Goal: Register for event/course

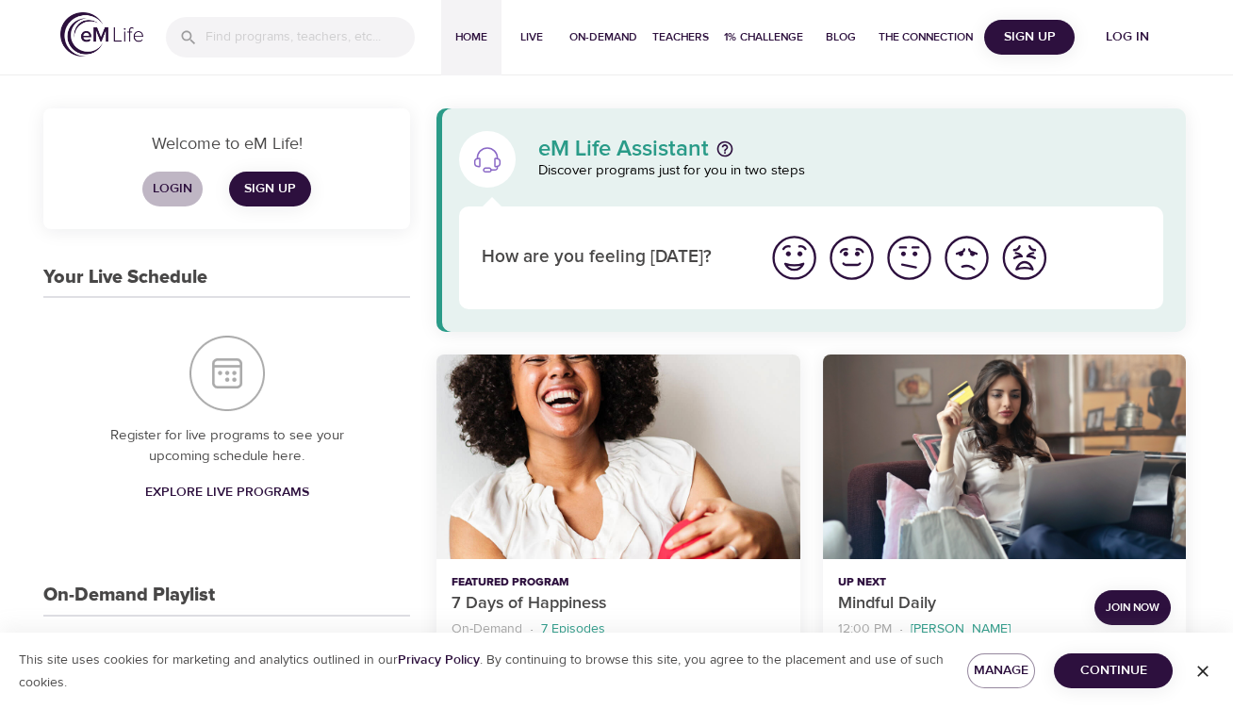
click at [166, 182] on span "Login" at bounding box center [172, 189] width 45 height 24
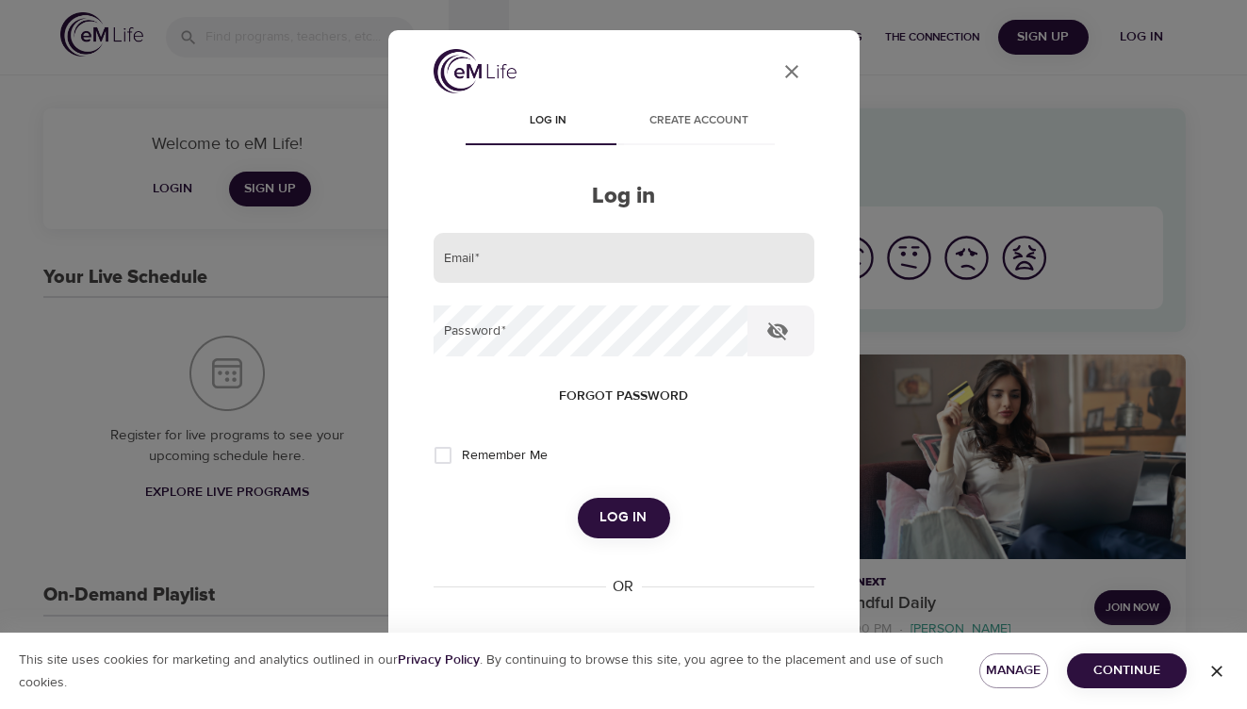
click at [571, 246] on input "email" at bounding box center [624, 258] width 381 height 51
type input "willie.loyal@cnoinc.com"
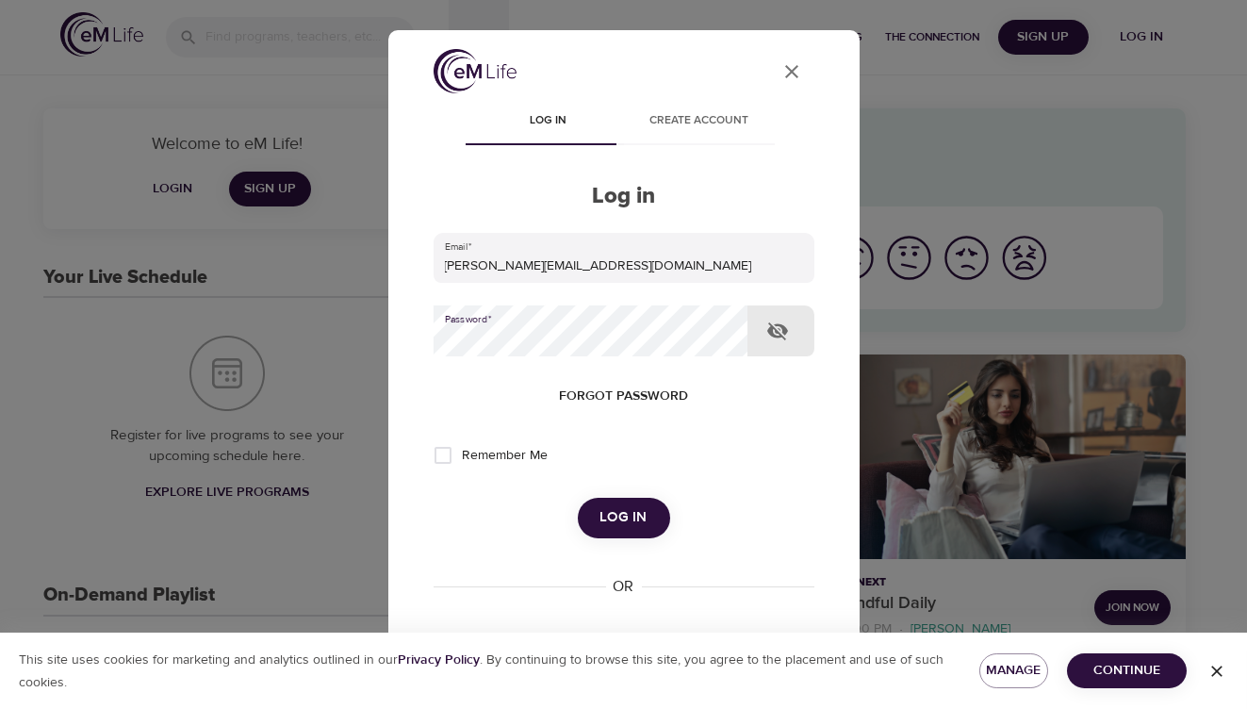
click at [578, 498] on button "Log in" at bounding box center [624, 518] width 92 height 40
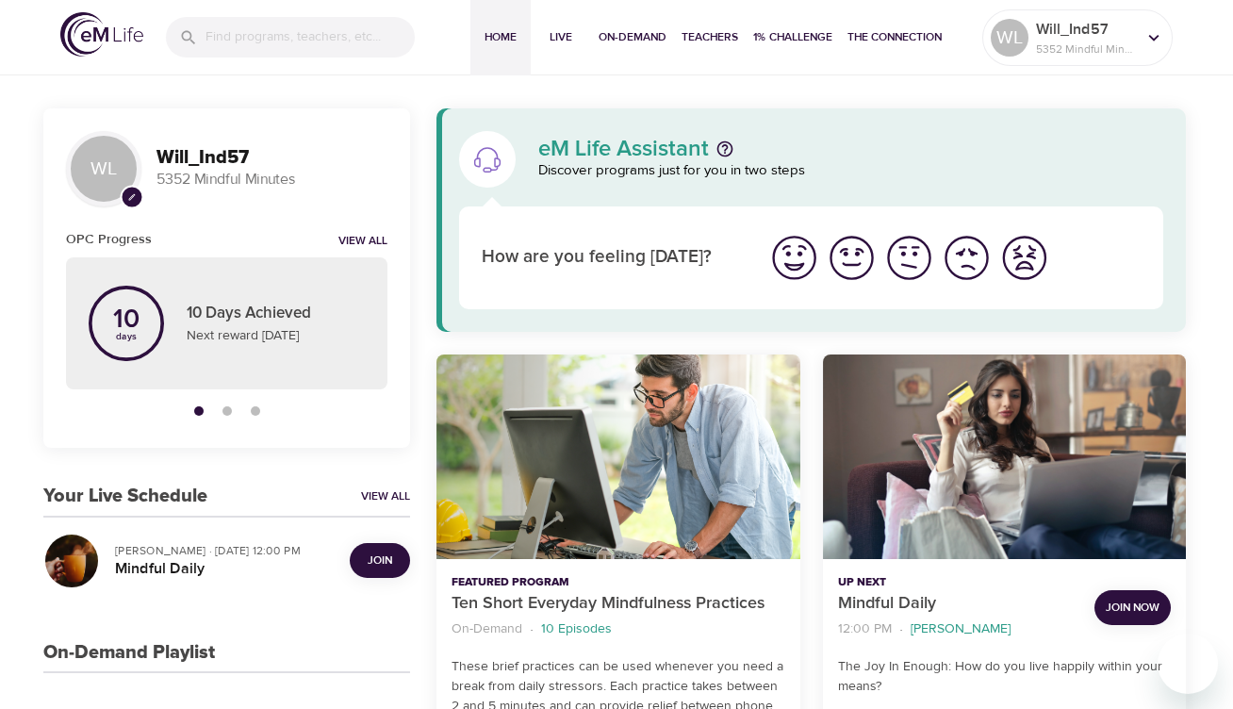
click at [375, 557] on span "Join" at bounding box center [380, 560] width 25 height 20
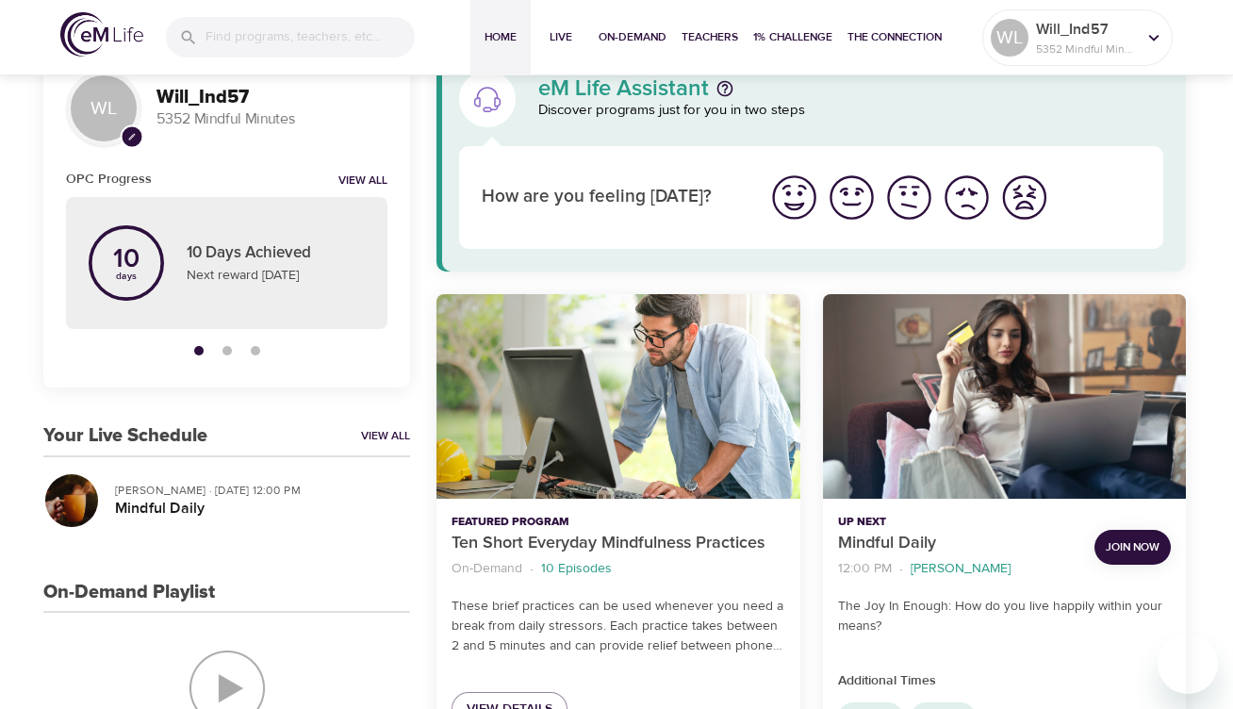
scroll to position [94, 0]
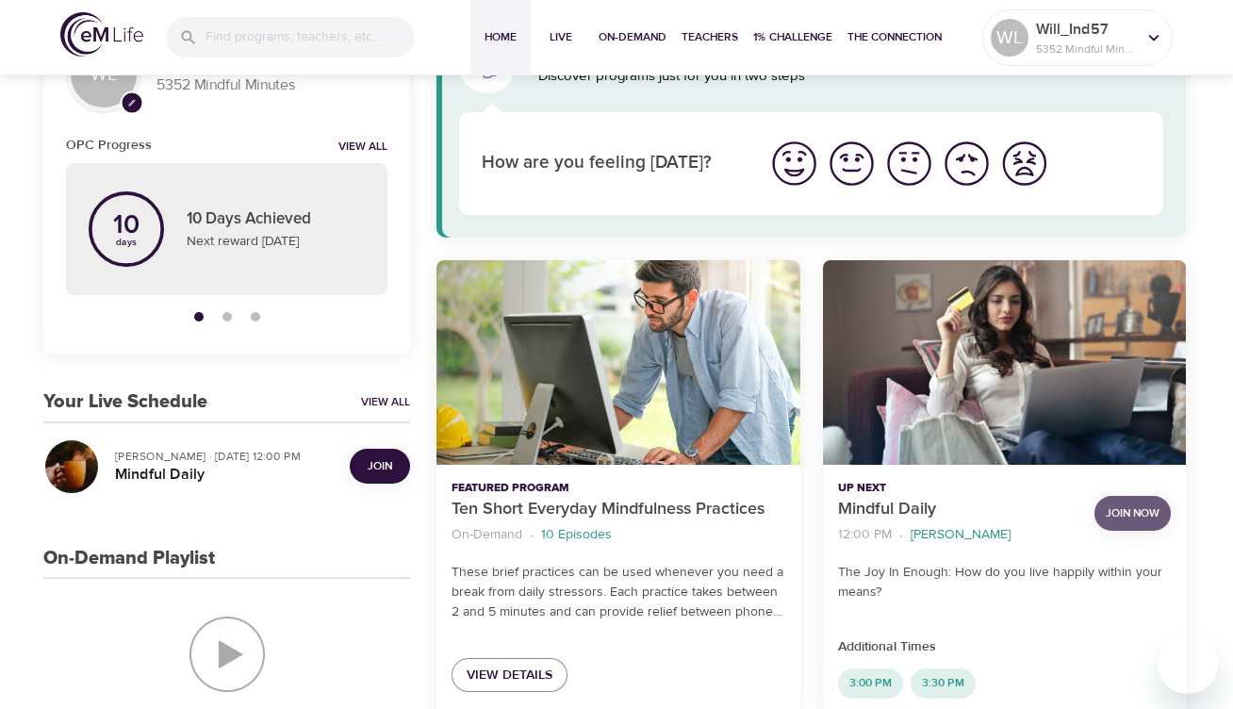
click at [1121, 512] on span "Join Now" at bounding box center [1133, 513] width 54 height 20
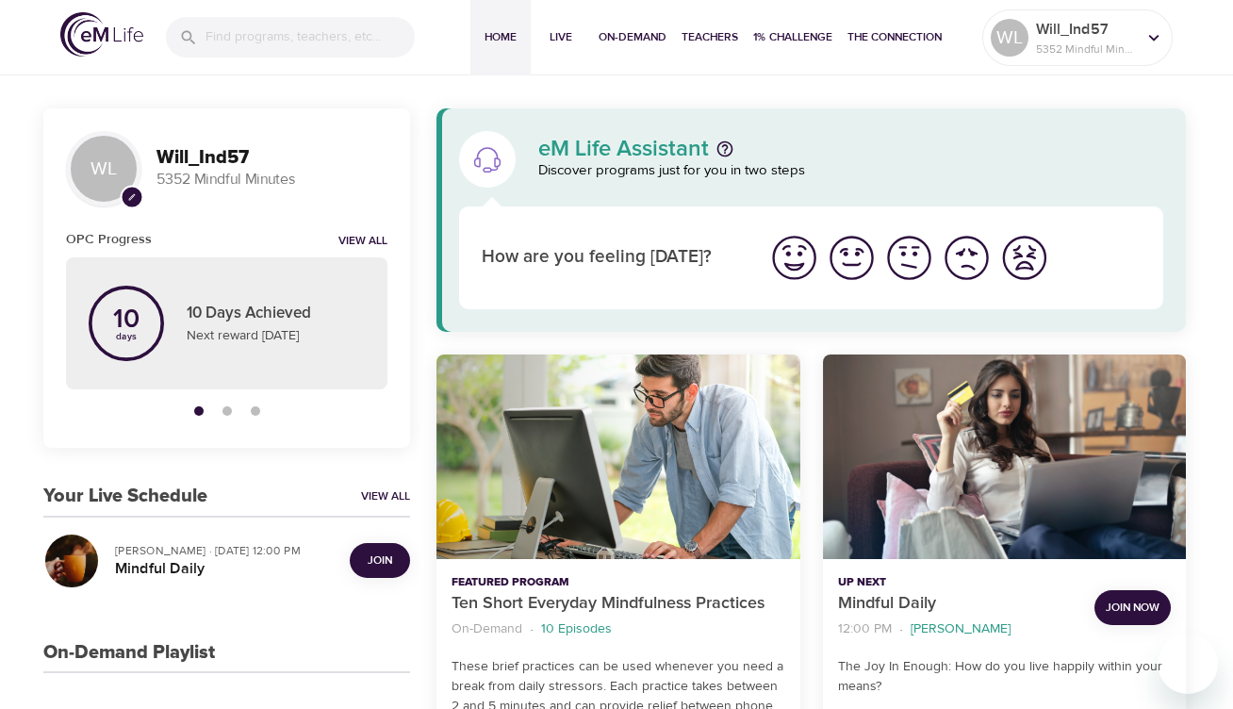
click at [391, 561] on span "Join" at bounding box center [380, 560] width 25 height 20
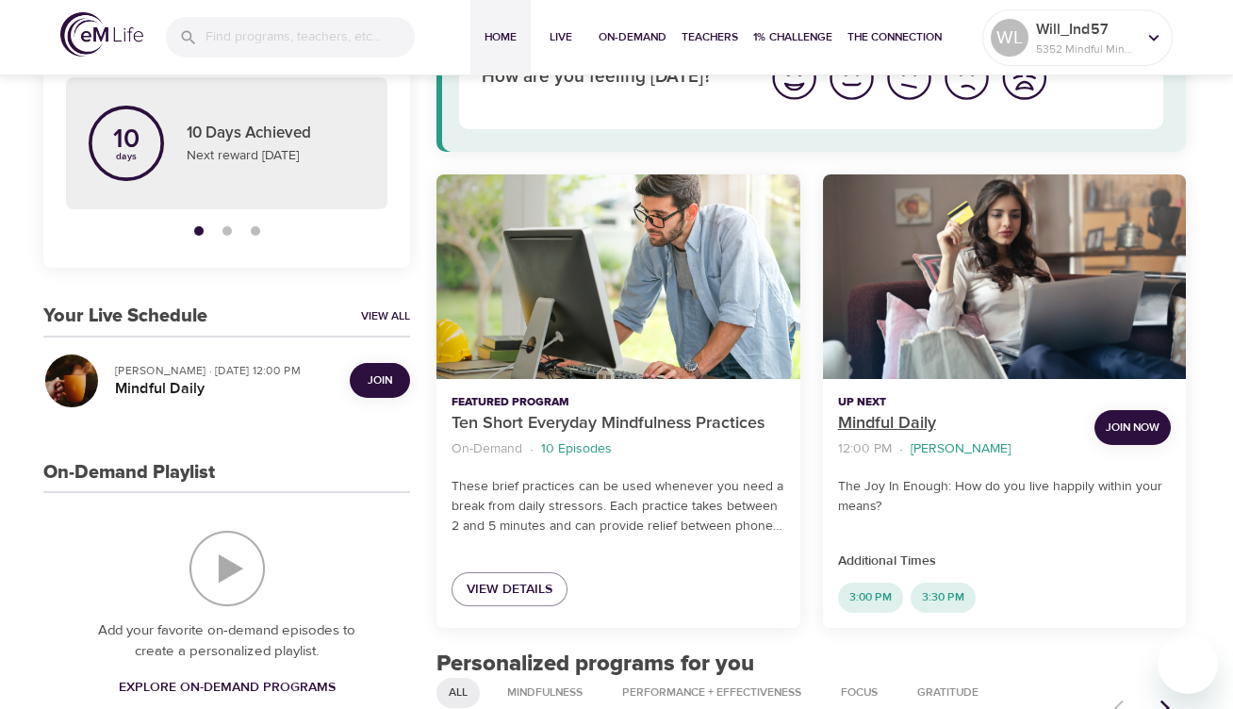
scroll to position [189, 0]
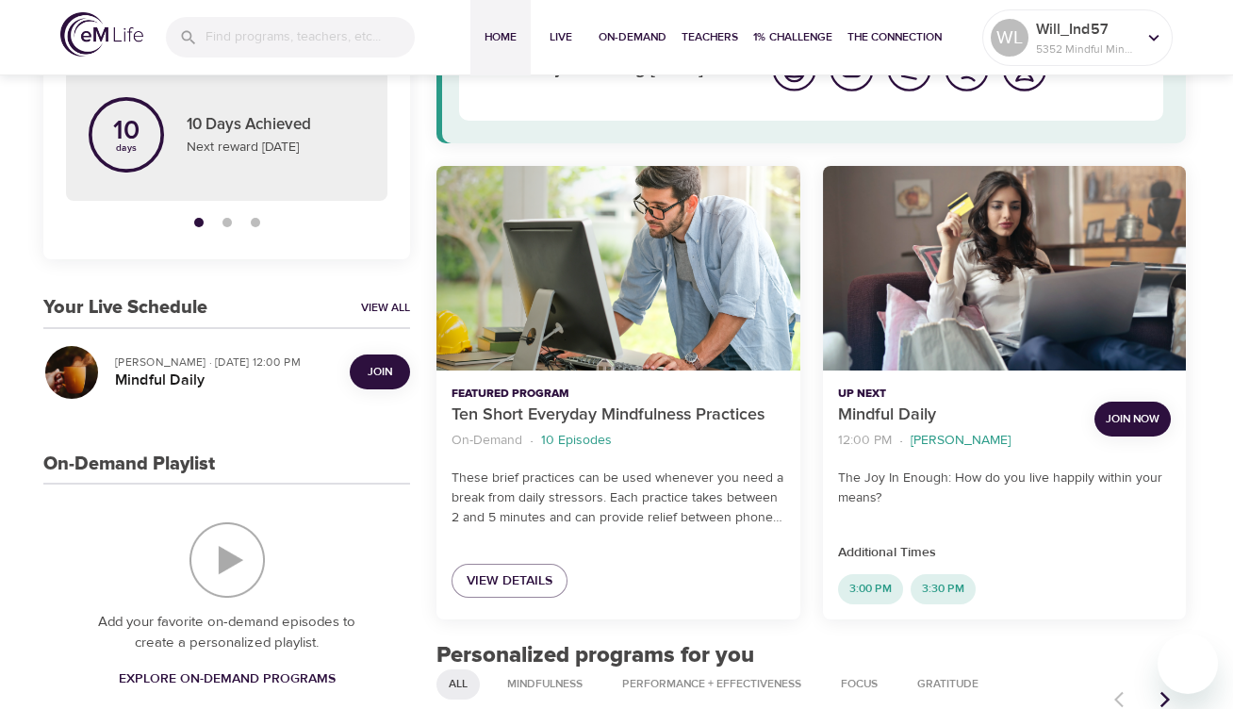
click at [366, 378] on span "Join" at bounding box center [380, 372] width 38 height 20
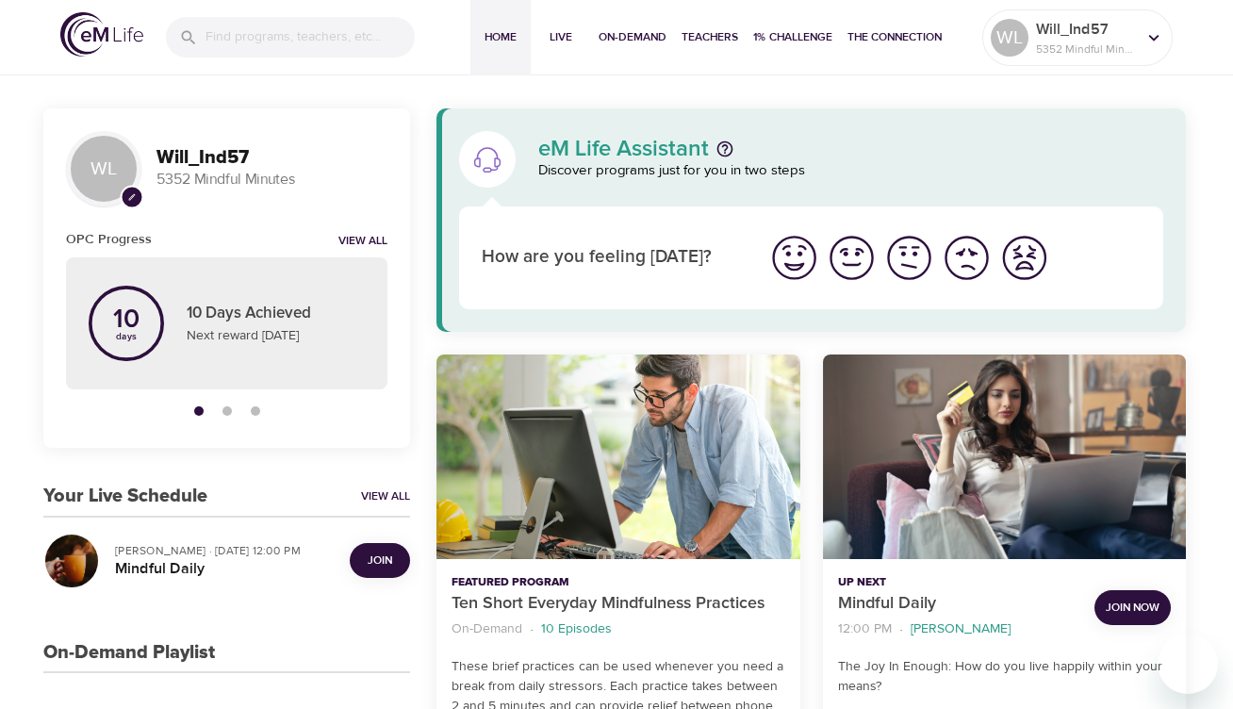
click at [379, 561] on span "Join" at bounding box center [380, 560] width 25 height 20
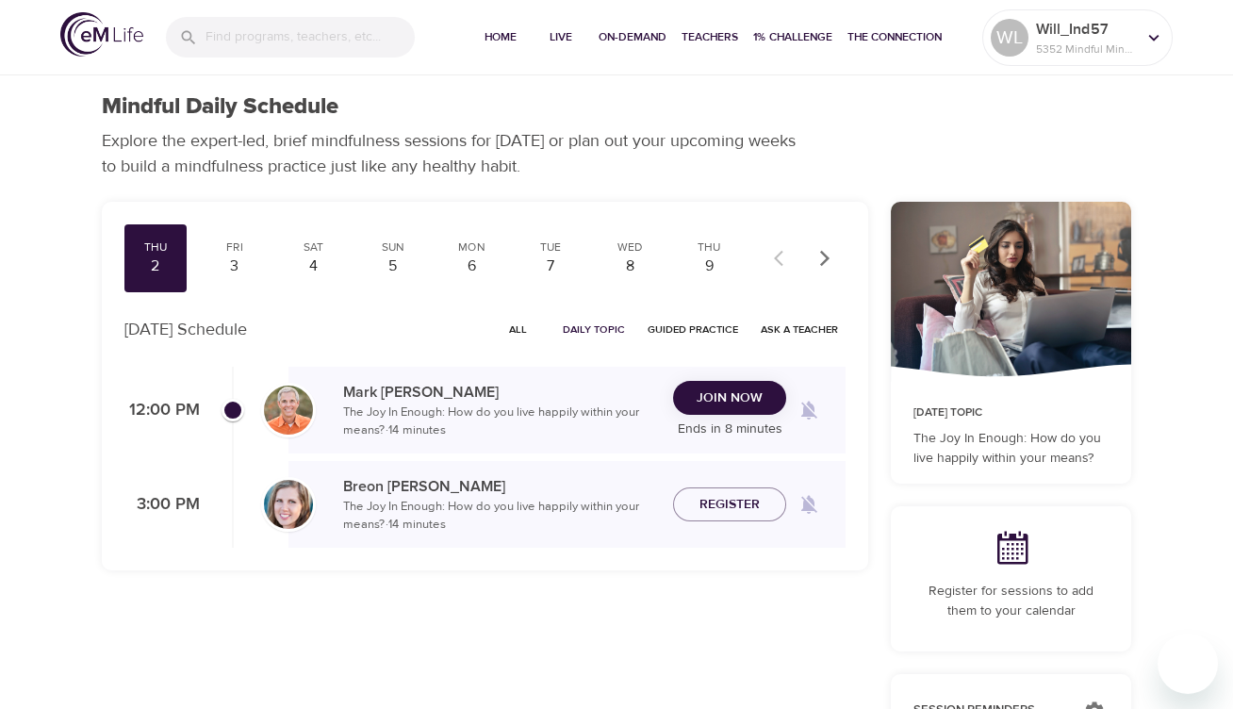
click at [719, 396] on span "Join Now" at bounding box center [730, 398] width 66 height 24
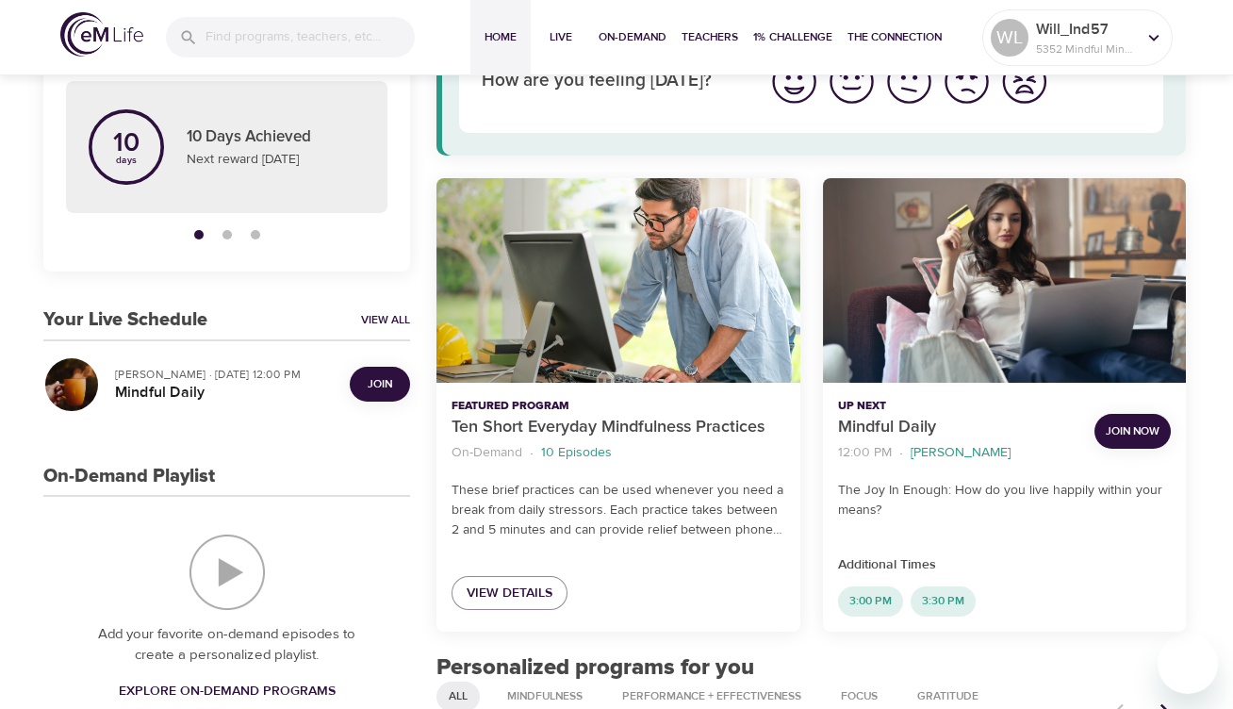
scroll to position [189, 0]
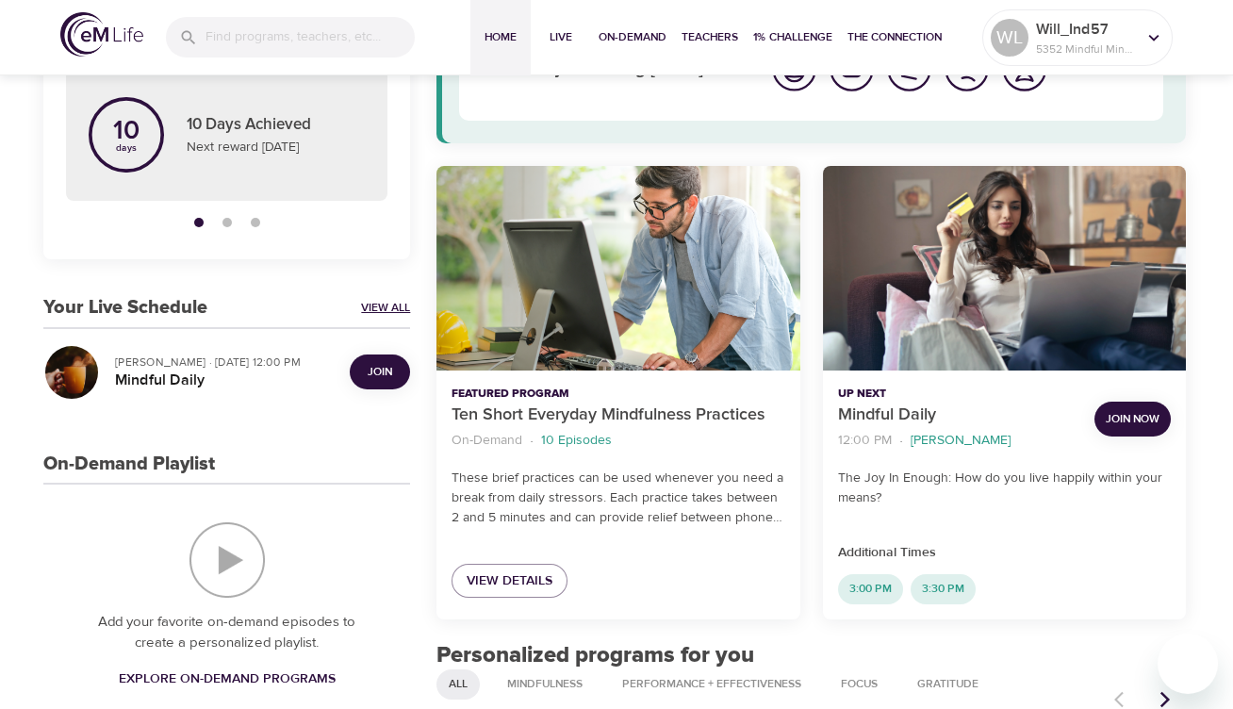
click at [370, 306] on link "View All" at bounding box center [385, 308] width 49 height 16
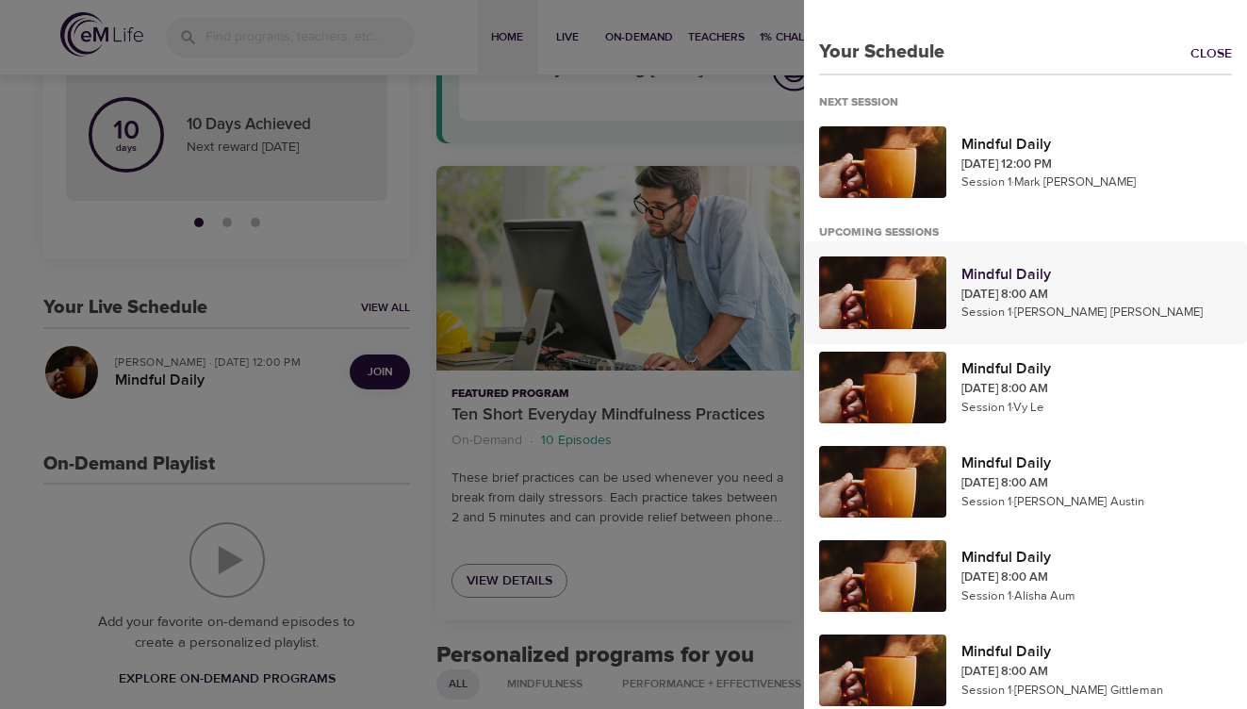
click at [1000, 273] on p "Mindful Daily" at bounding box center [1096, 274] width 271 height 23
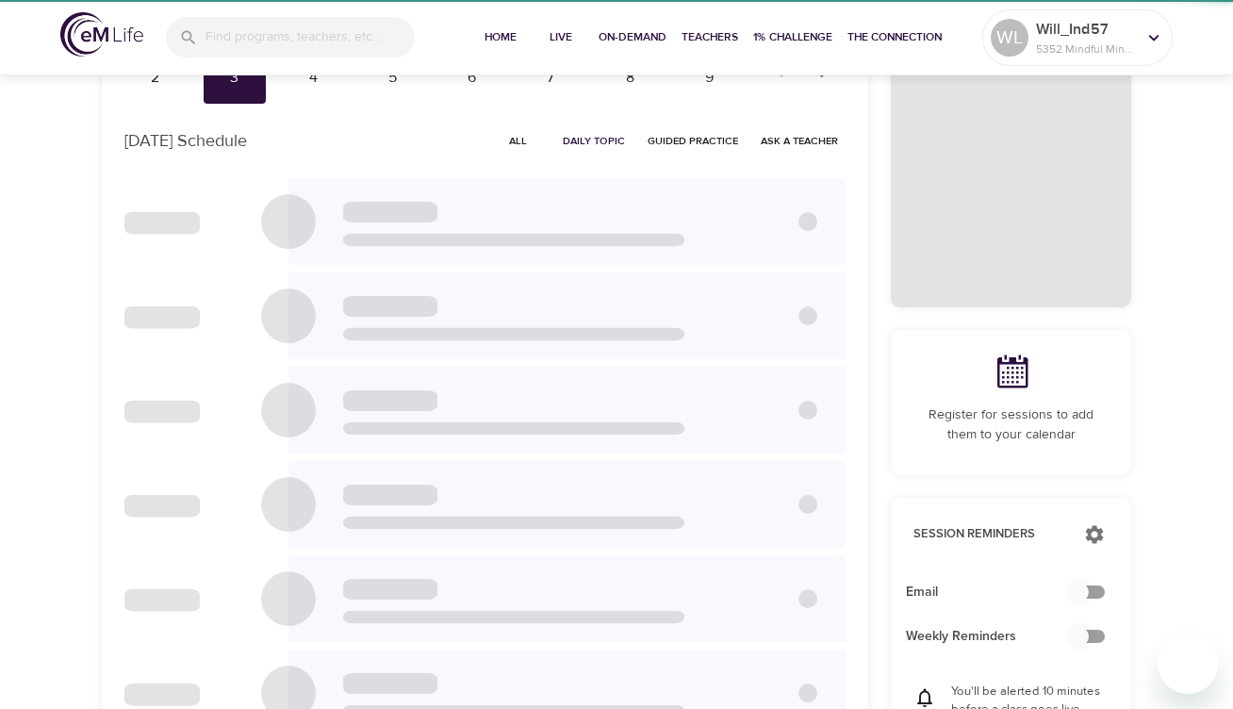
checkbox input "true"
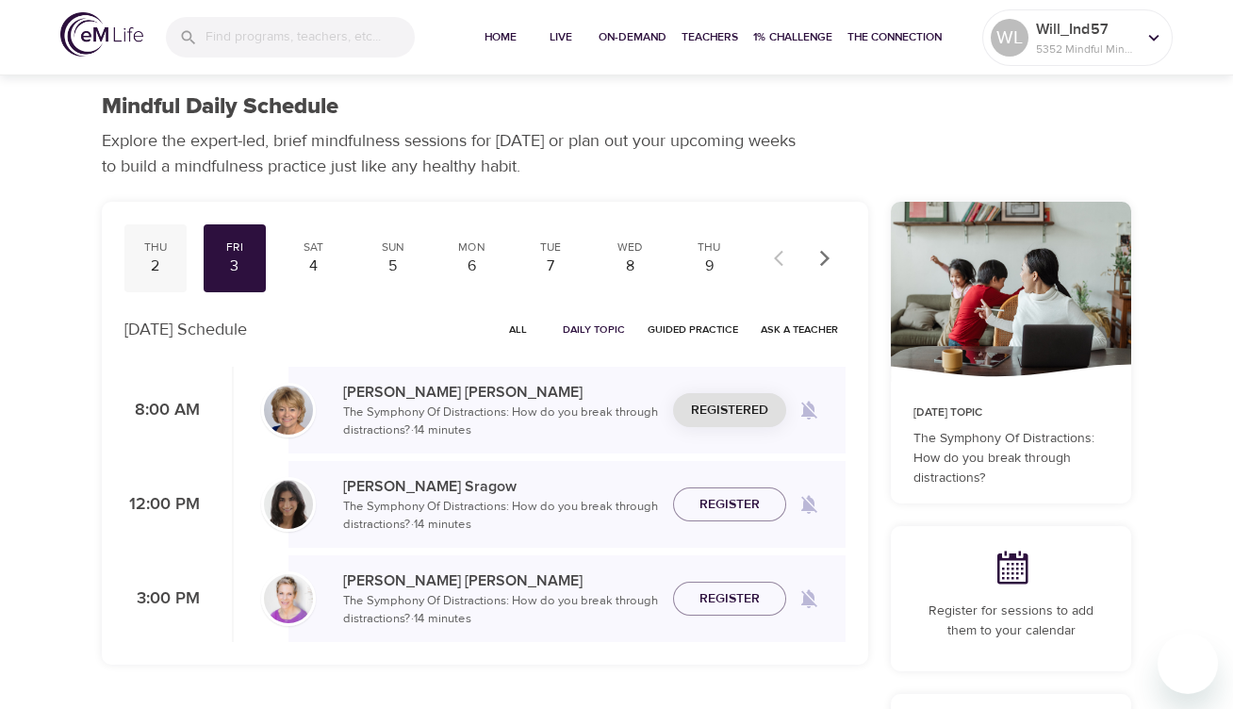
click at [152, 259] on div "2" at bounding box center [155, 266] width 47 height 22
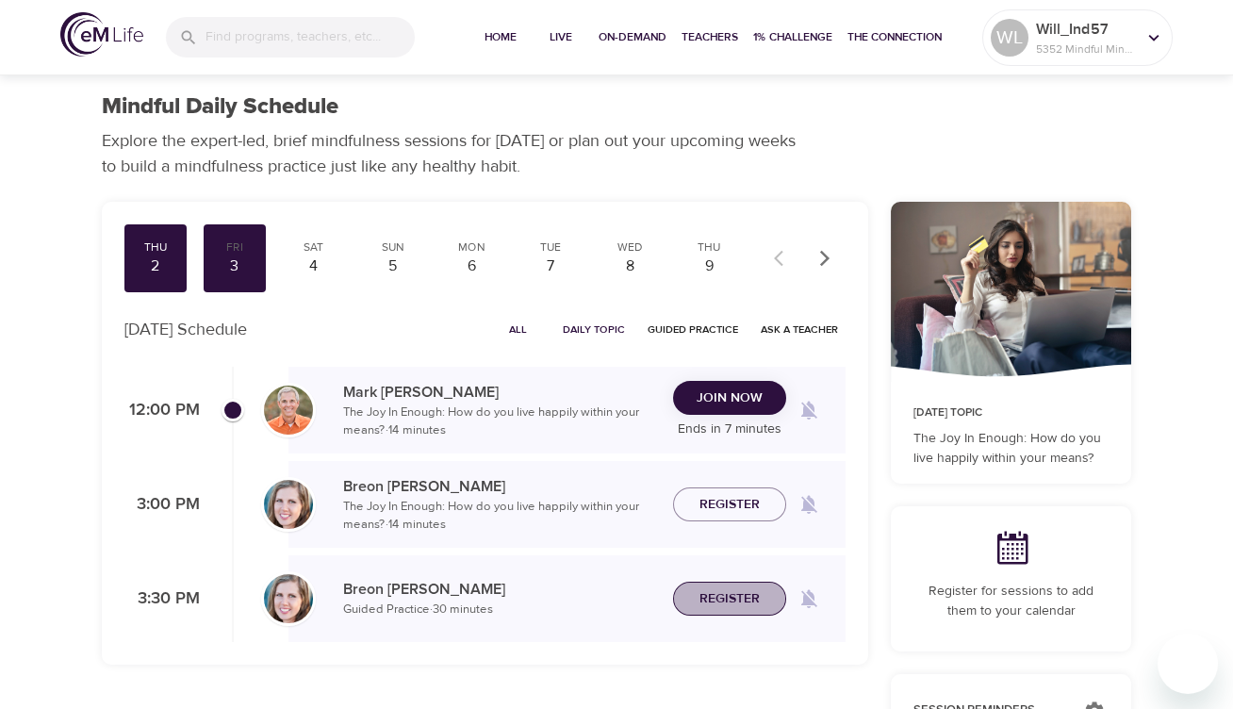
click at [744, 607] on span "Register" at bounding box center [729, 599] width 60 height 24
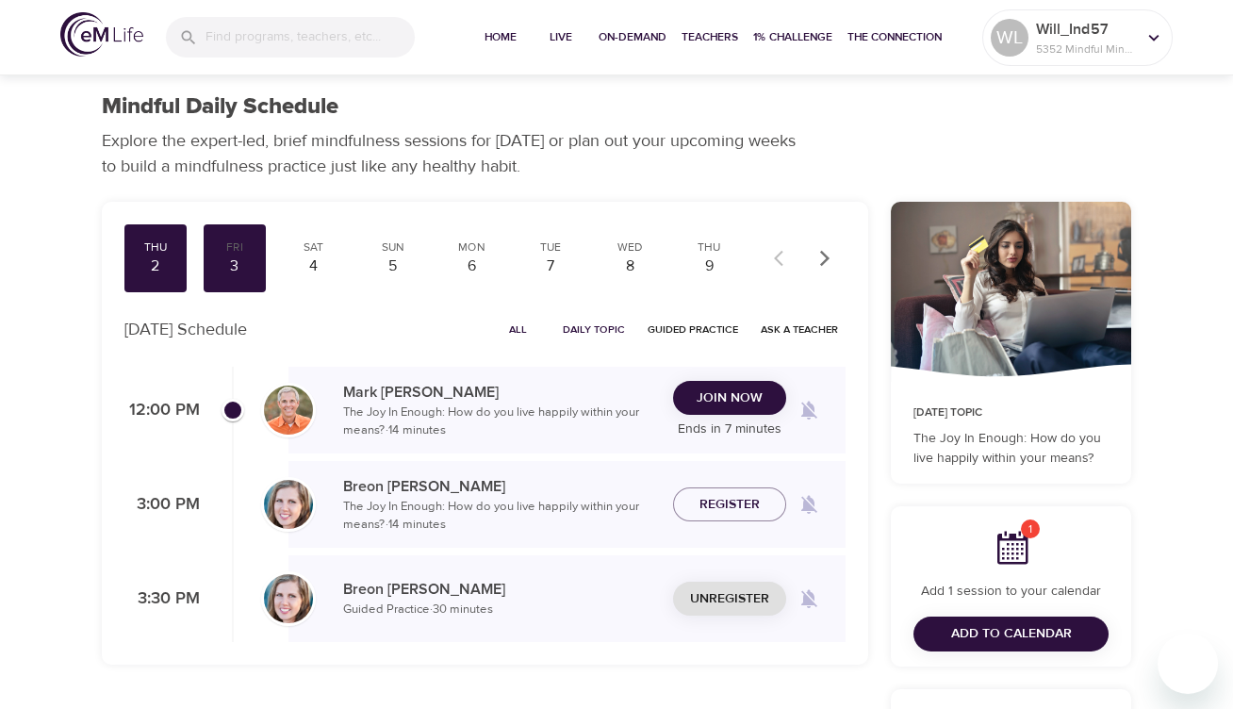
click at [744, 607] on span "Unregister" at bounding box center [729, 599] width 79 height 24
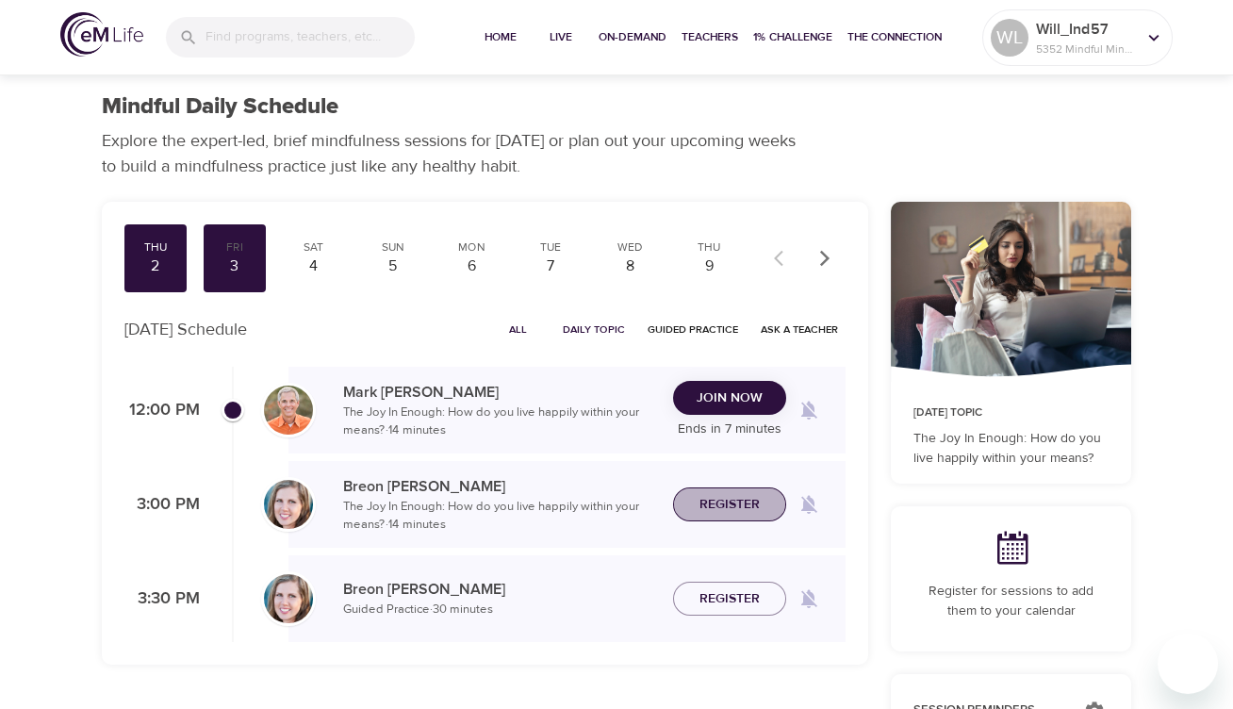
click at [739, 495] on span "Register" at bounding box center [729, 505] width 60 height 24
